Goal: Information Seeking & Learning: Compare options

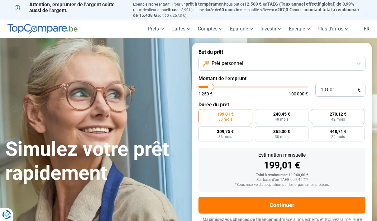
click at [359, 60] on button "Prêt personnel" at bounding box center [281, 64] width 167 height 14
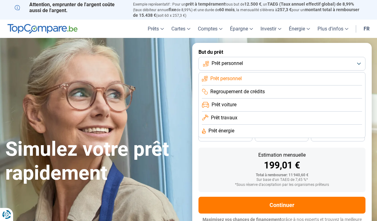
click at [234, 103] on span "Prêt voiture" at bounding box center [223, 104] width 25 height 7
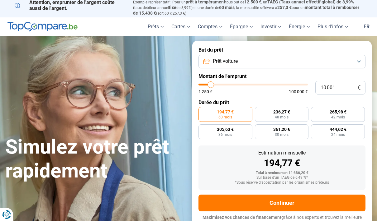
scroll to position [5, 0]
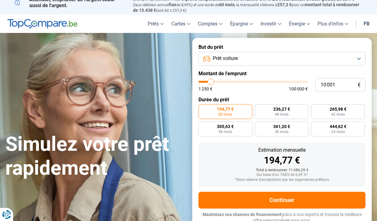
type input "12 500"
type input "12500"
type input "15 250"
type input "15250"
type input "17 000"
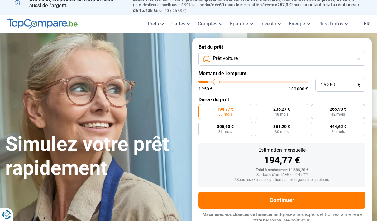
type input "17000"
type input "19 000"
type input "19000"
type input "22 500"
type input "22500"
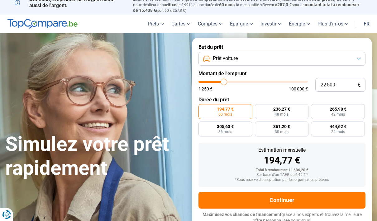
type input "25 500"
type input "25500"
type input "27 500"
type input "27500"
type input "29 000"
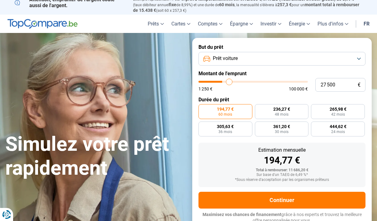
type input "29000"
type input "30 250"
type input "30250"
type input "31 250"
type input "31250"
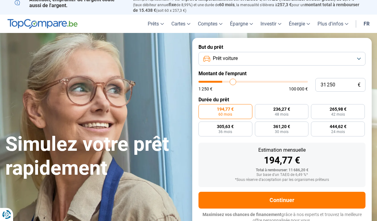
type input "32 000"
type input "32000"
type input "32 750"
type input "32750"
type input "33 000"
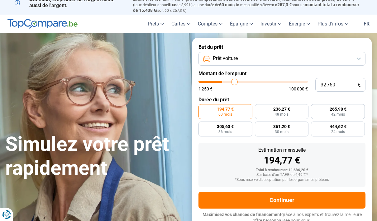
type input "33000"
type input "33 250"
type input "33250"
type input "33 500"
type input "33500"
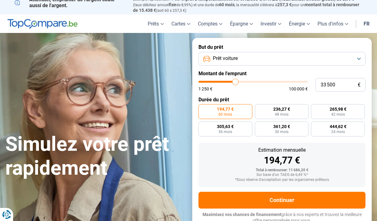
type input "34 000"
type input "34000"
type input "34 750"
type input "34750"
type input "35 500"
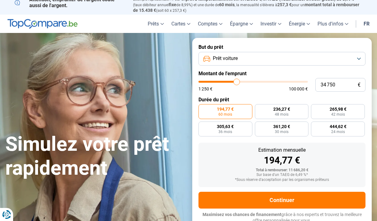
type input "35500"
type input "36 250"
type input "36250"
type input "37 250"
type input "37250"
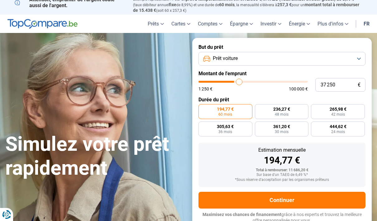
type input "38 500"
type input "38500"
type input "39 250"
type input "39250"
type input "40 250"
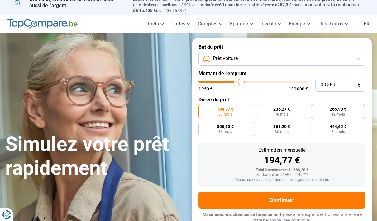
type input "40250"
type input "41 000"
type input "41000"
type input "42 000"
type input "42000"
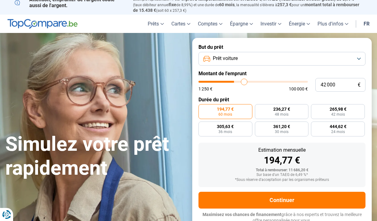
type input "43 000"
type input "43000"
type input "43 750"
type input "43750"
type input "44 750"
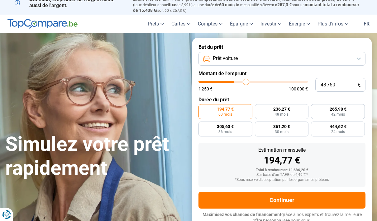
type input "44750"
type input "45 250"
type input "45250"
type input "45 750"
type input "45750"
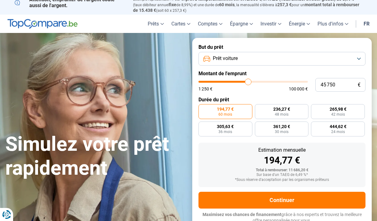
type input "46 250"
type input "46250"
type input "46 500"
type input "46500"
type input "46 750"
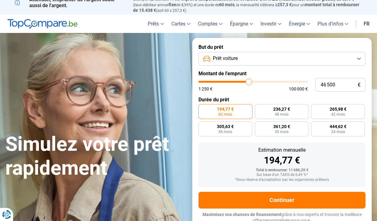
type input "46750"
type input "47 250"
type input "47250"
type input "46 750"
type input "46750"
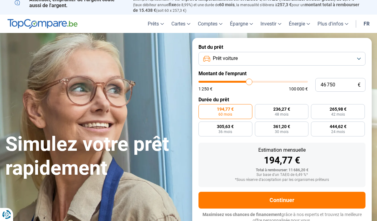
radio input "false"
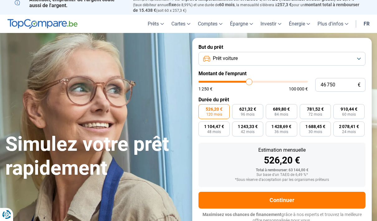
type input "44 500"
type input "44500"
type input "43 500"
type input "43500"
type input "42 750"
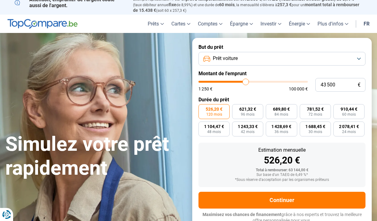
type input "42750"
type input "41 750"
type input "41750"
type input "41 000"
type input "41000"
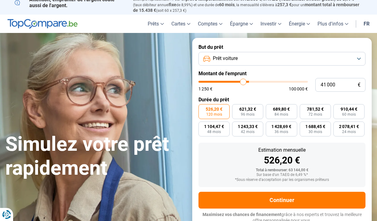
type input "40 250"
type input "40250"
type input "39 500"
type input "39500"
type input "38 750"
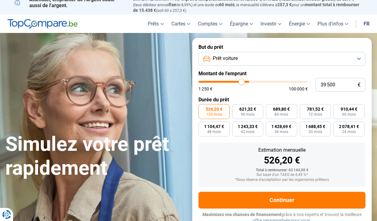
type input "38750"
type input "38 000"
type input "38000"
type input "37 250"
type input "37250"
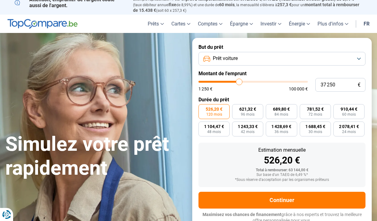
type input "36 500"
type input "36500"
type input "36 000"
type input "36000"
type input "35 500"
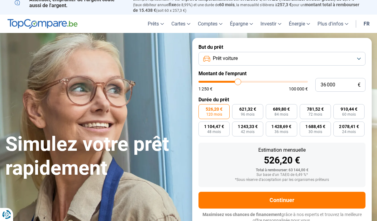
type input "35500"
type input "35 000"
type input "35000"
type input "34 750"
type input "34750"
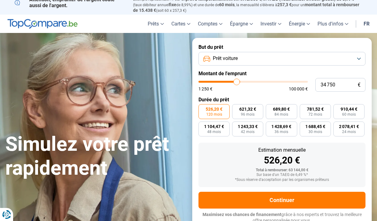
type input "34 500"
type input "34500"
type input "34 250"
type input "34250"
type input "34 000"
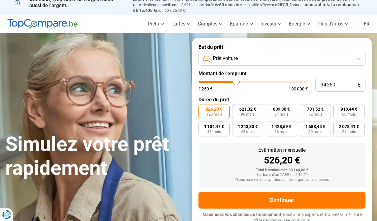
type input "34000"
type input "33 250"
type input "33250"
type input "33 000"
type input "33000"
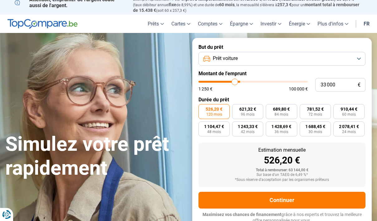
type input "32 750"
type input "32750"
type input "32 500"
type input "32500"
type input "31 750"
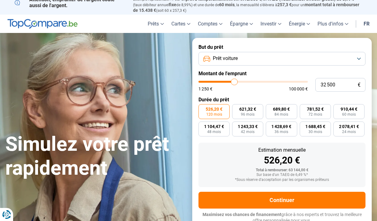
type input "31750"
type input "31 500"
type input "31500"
type input "31 250"
type input "31250"
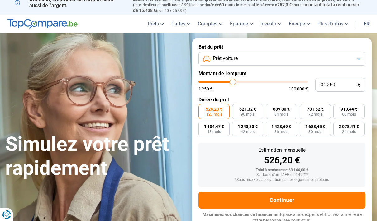
type input "31 000"
type input "31000"
type input "30 500"
type input "30500"
type input "30 250"
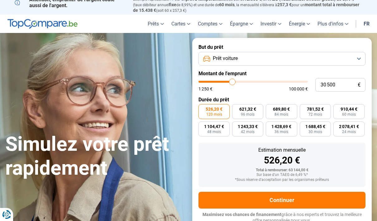
type input "30250"
type input "30 000"
type input "30000"
type input "29 750"
type input "29750"
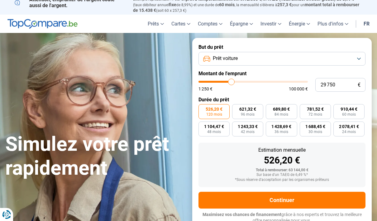
type input "29 500"
type input "29500"
type input "29 000"
type input "29000"
type input "28 750"
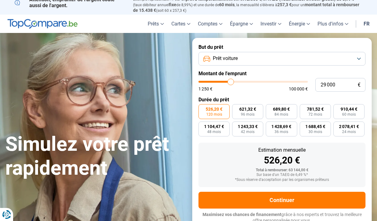
type input "28750"
type input "28 500"
type input "28500"
type input "28 250"
type input "28250"
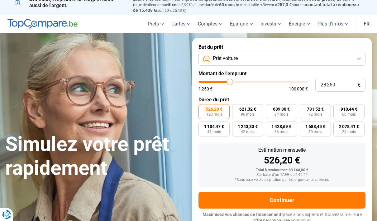
type input "28 000"
type input "28000"
type input "27 500"
type input "27500"
type input "27 250"
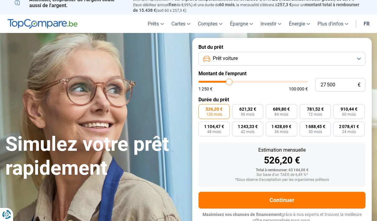
type input "27250"
type input "27 000"
type input "27000"
type input "26 750"
type input "26750"
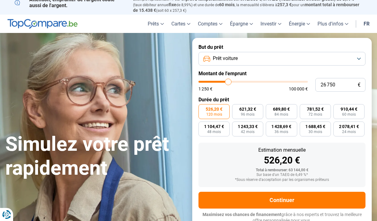
type input "26 500"
type input "26500"
type input "26 000"
type input "26000"
type input "25 750"
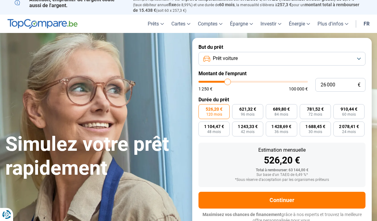
type input "25750"
type input "25 500"
type input "25500"
type input "25 250"
type input "25250"
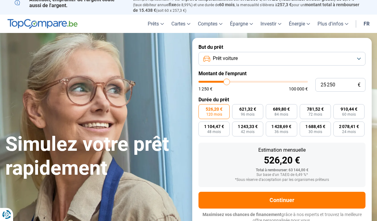
type input "24 500"
type input "24500"
type input "24 250"
type input "24250"
type input "24 000"
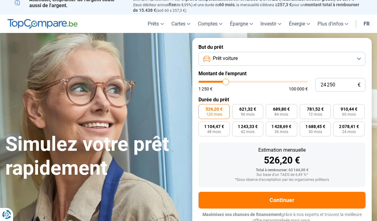
type input "24000"
type input "23 750"
type input "23750"
type input "23 500"
type input "23500"
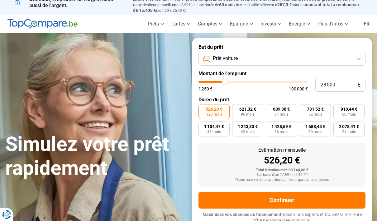
type input "23 000"
type input "23000"
type input "22 750"
type input "22750"
type input "22 500"
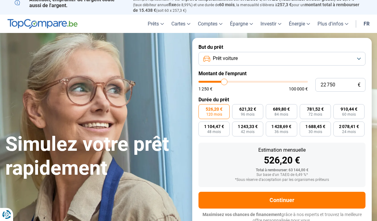
type input "22500"
type input "22 250"
type input "22250"
type input "22 000"
type input "22000"
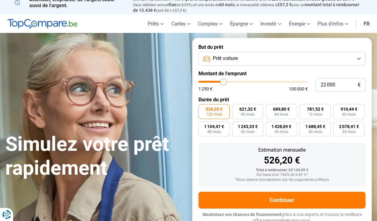
type input "21 500"
type input "21500"
type input "21 250"
type input "21250"
type input "21 000"
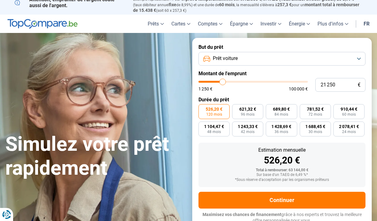
type input "21000"
type input "20 750"
type input "20750"
type input "20 500"
type input "20500"
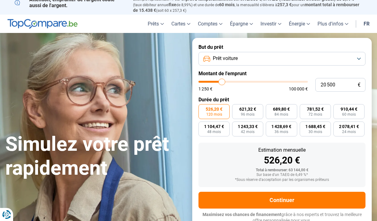
type input "20 000"
type input "20000"
type input "19 750"
type input "19750"
type input "19 500"
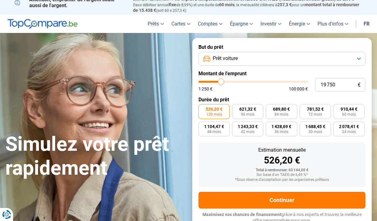
type input "19500"
type input "19 250"
type input "19250"
type input "18 750"
